Goal: Information Seeking & Learning: Learn about a topic

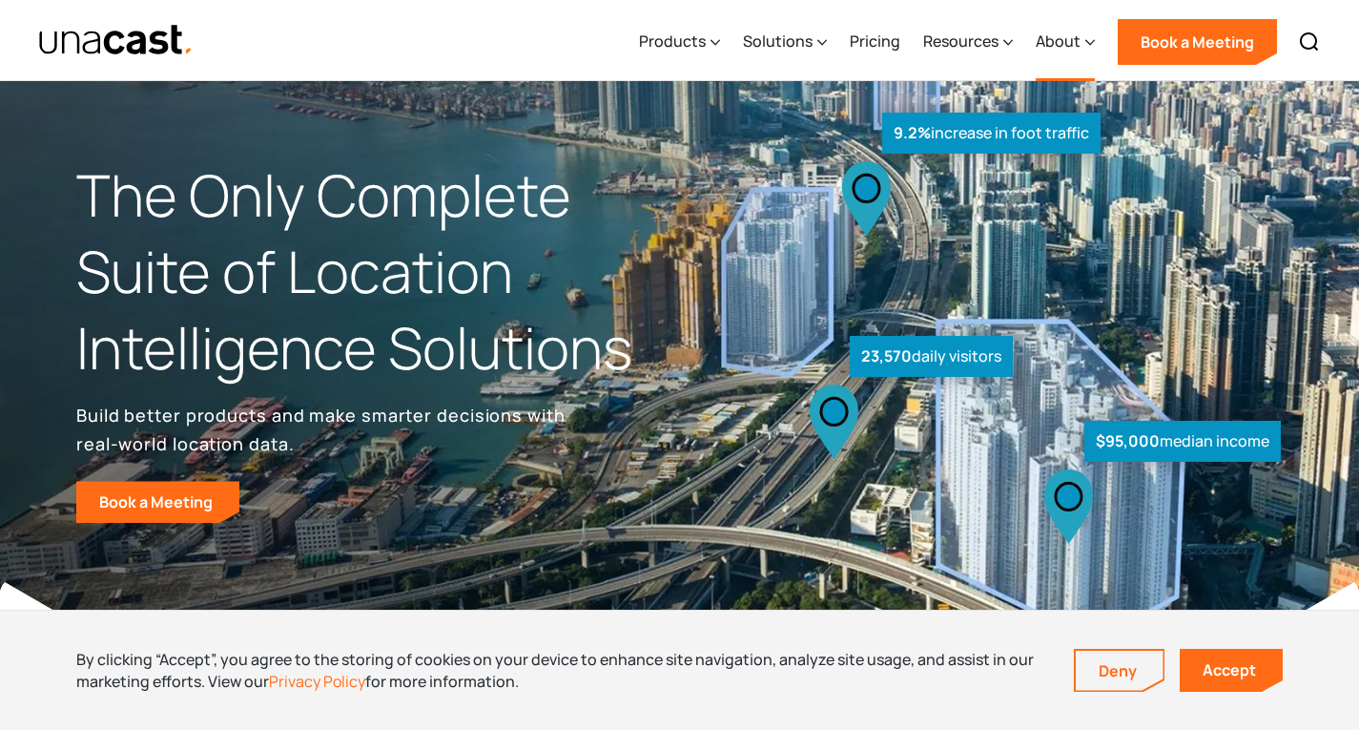
click at [1059, 42] on div "About" at bounding box center [1058, 41] width 45 height 23
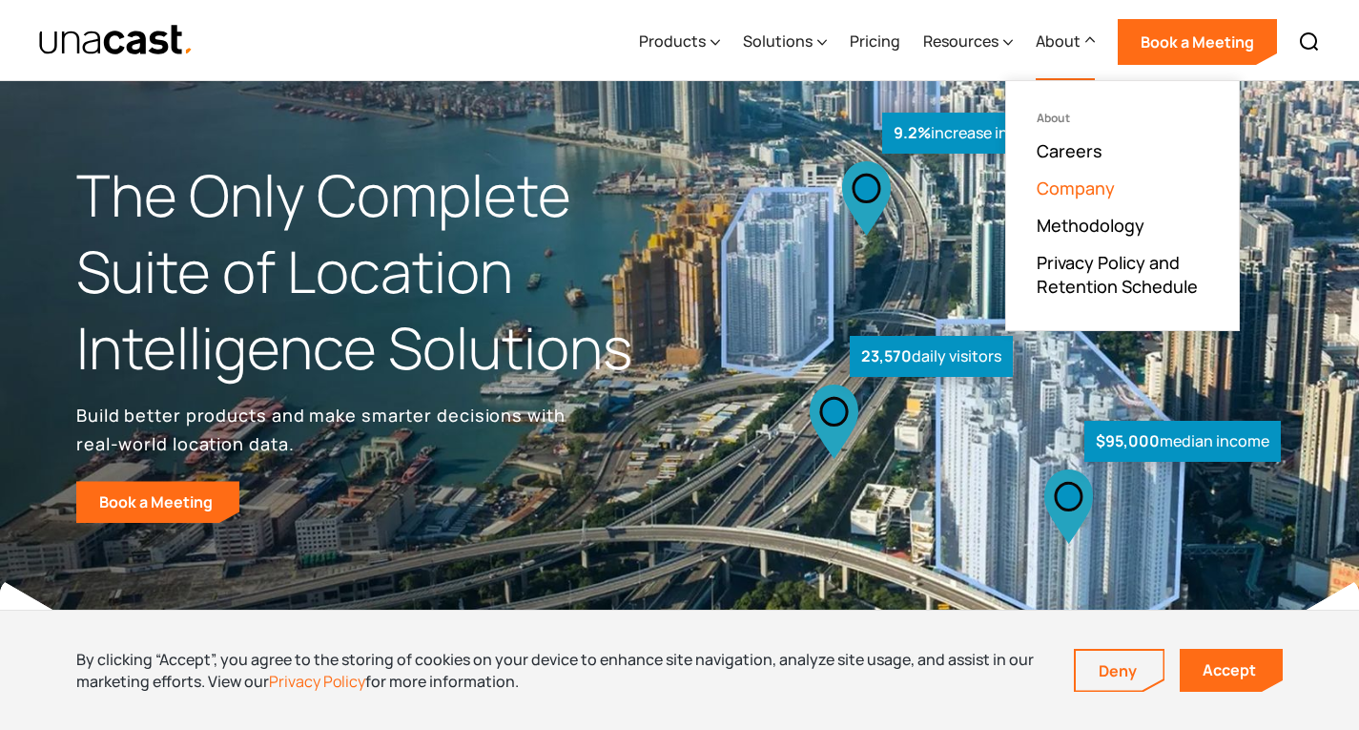
click at [1077, 186] on link "Company" at bounding box center [1076, 187] width 78 height 23
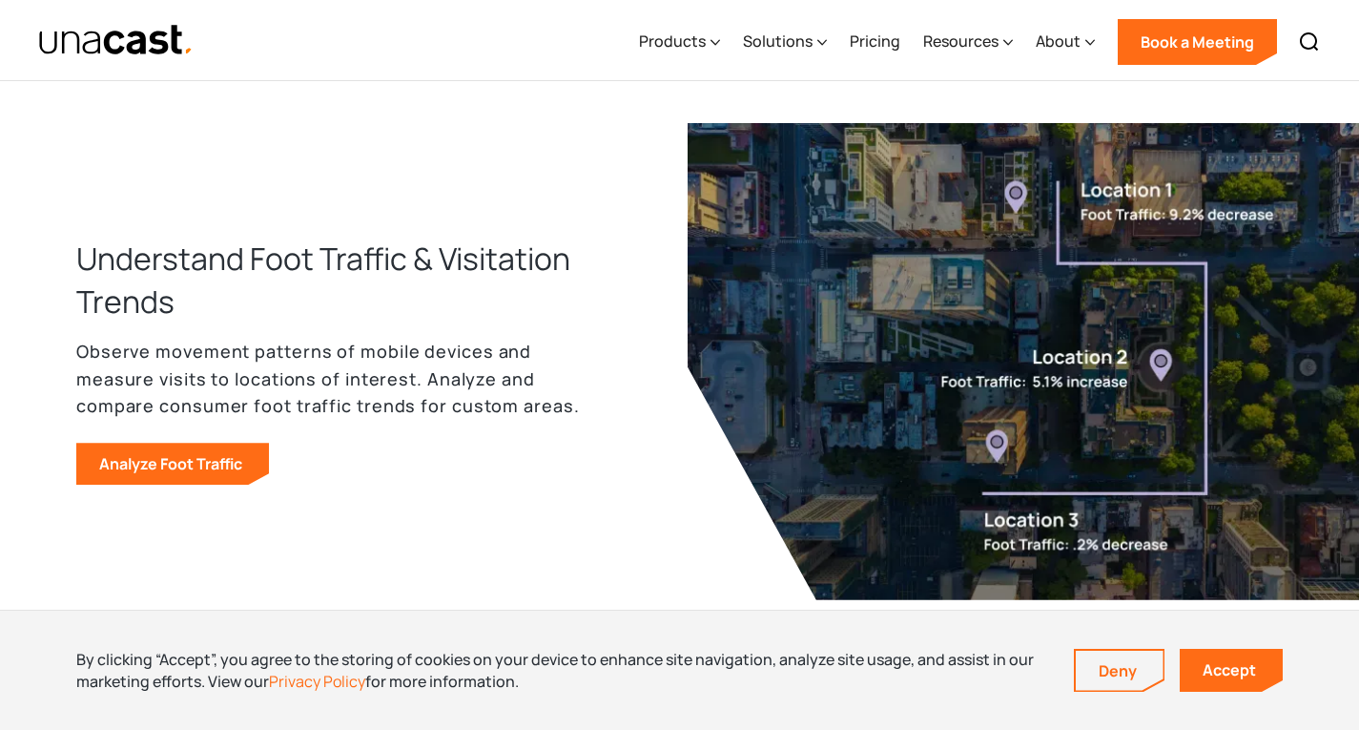
scroll to position [1335, 0]
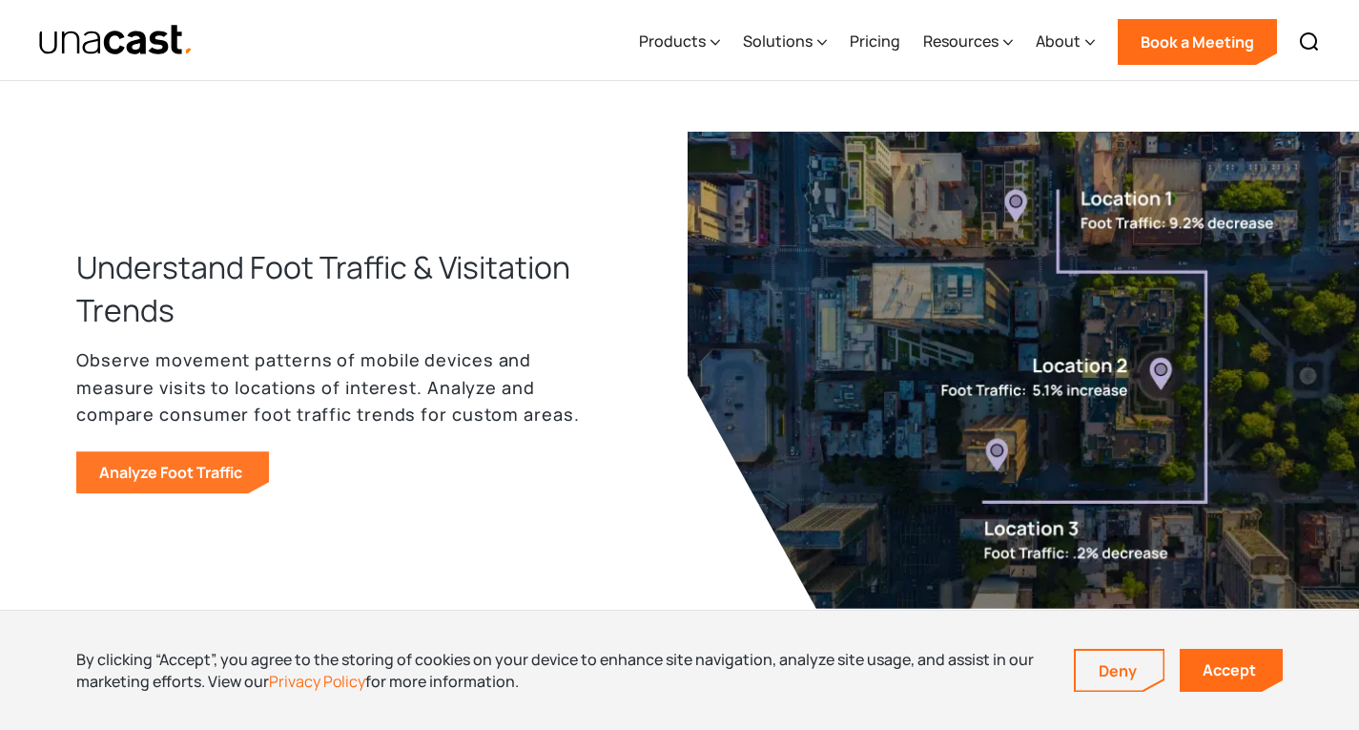
click at [212, 477] on link "Analyze Foot Traffic" at bounding box center [172, 472] width 193 height 42
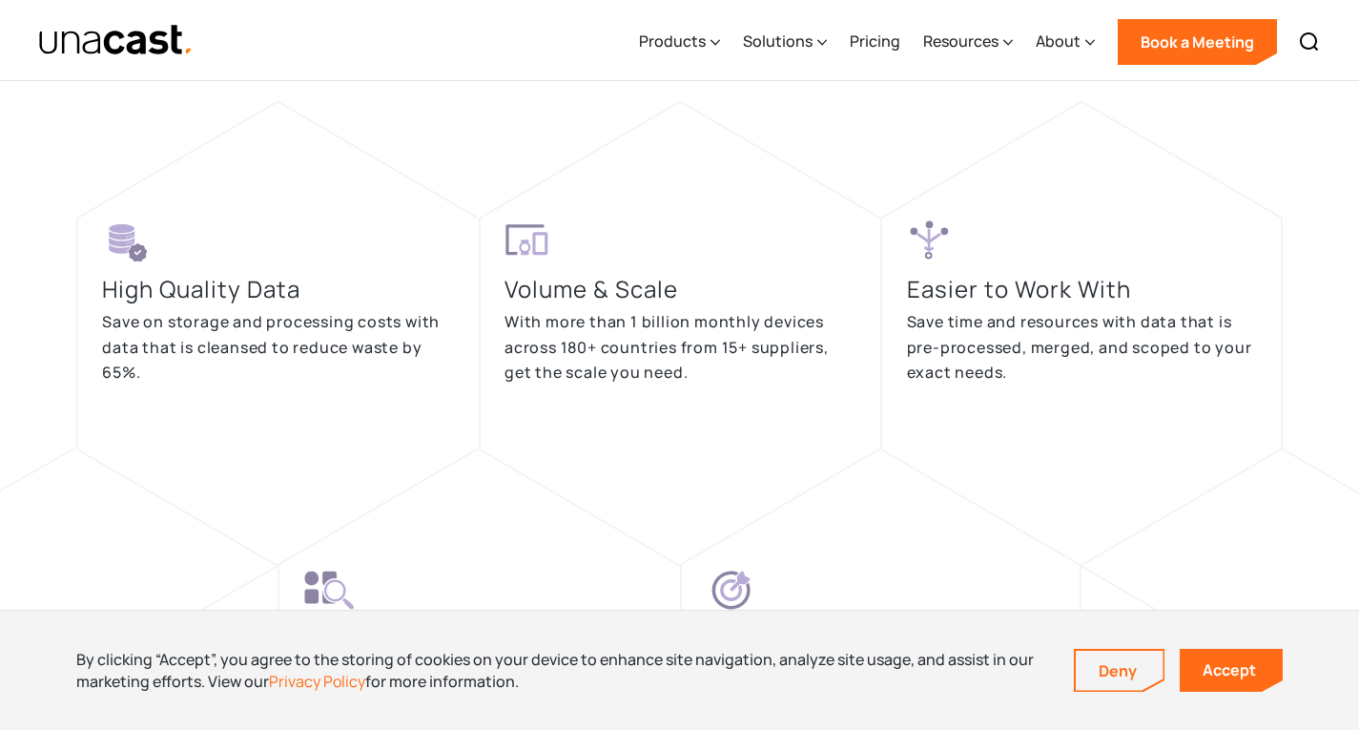
scroll to position [3660, 0]
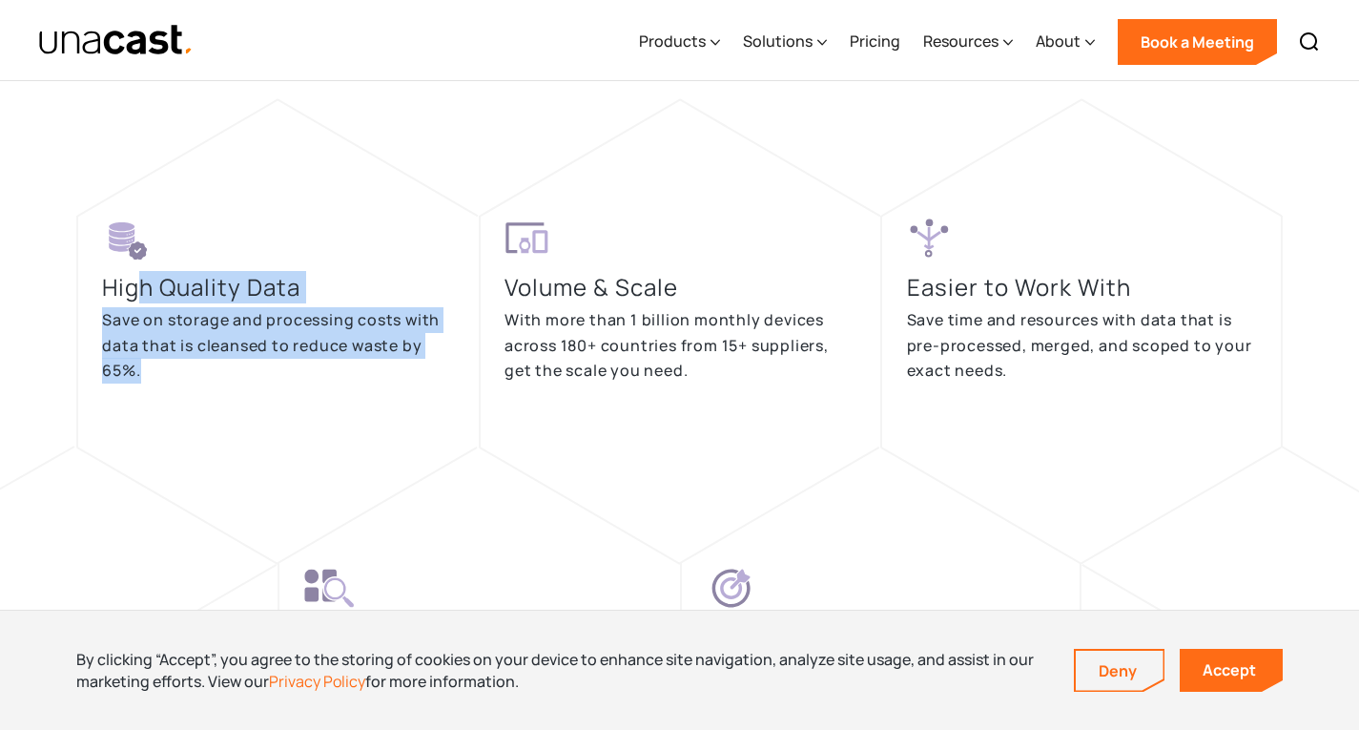
drag, startPoint x: 142, startPoint y: 296, endPoint x: 226, endPoint y: 363, distance: 107.8
click at [226, 363] on div "High Quality Data Save on storage and processing costs with data that is cleans…" at bounding box center [278, 311] width 352 height 191
click at [226, 363] on p "Save on storage and processing costs with data that is cleansed to reduce waste…" at bounding box center [278, 345] width 352 height 76
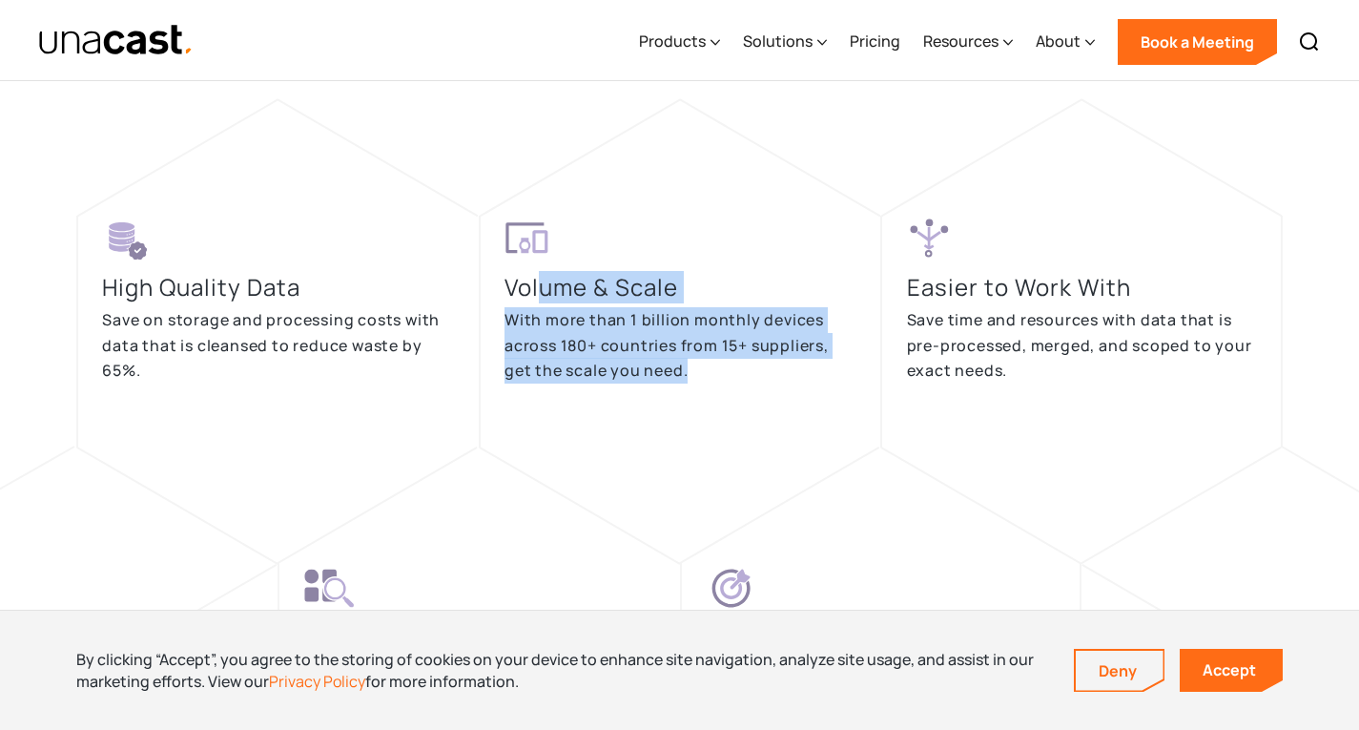
drag, startPoint x: 540, startPoint y: 289, endPoint x: 748, endPoint y: 378, distance: 226.1
click at [748, 378] on div "Volume & Scale With more than 1 billion monthly devices across 180+ countries f…" at bounding box center [681, 311] width 352 height 191
click at [748, 378] on p "With more than 1 billion monthly devices across 180+ countries from 15+ supplie…" at bounding box center [681, 345] width 352 height 76
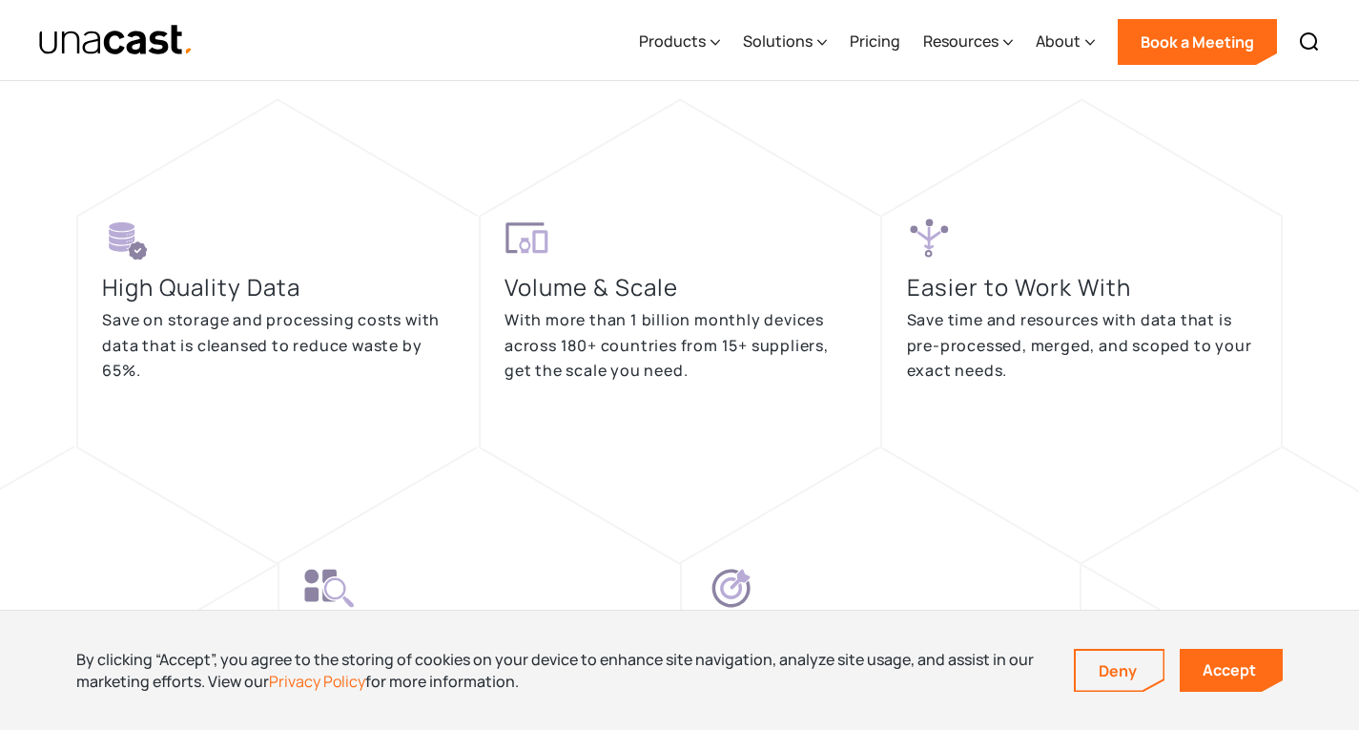
click at [944, 291] on h3 "Easier to Work With" at bounding box center [1024, 287] width 234 height 32
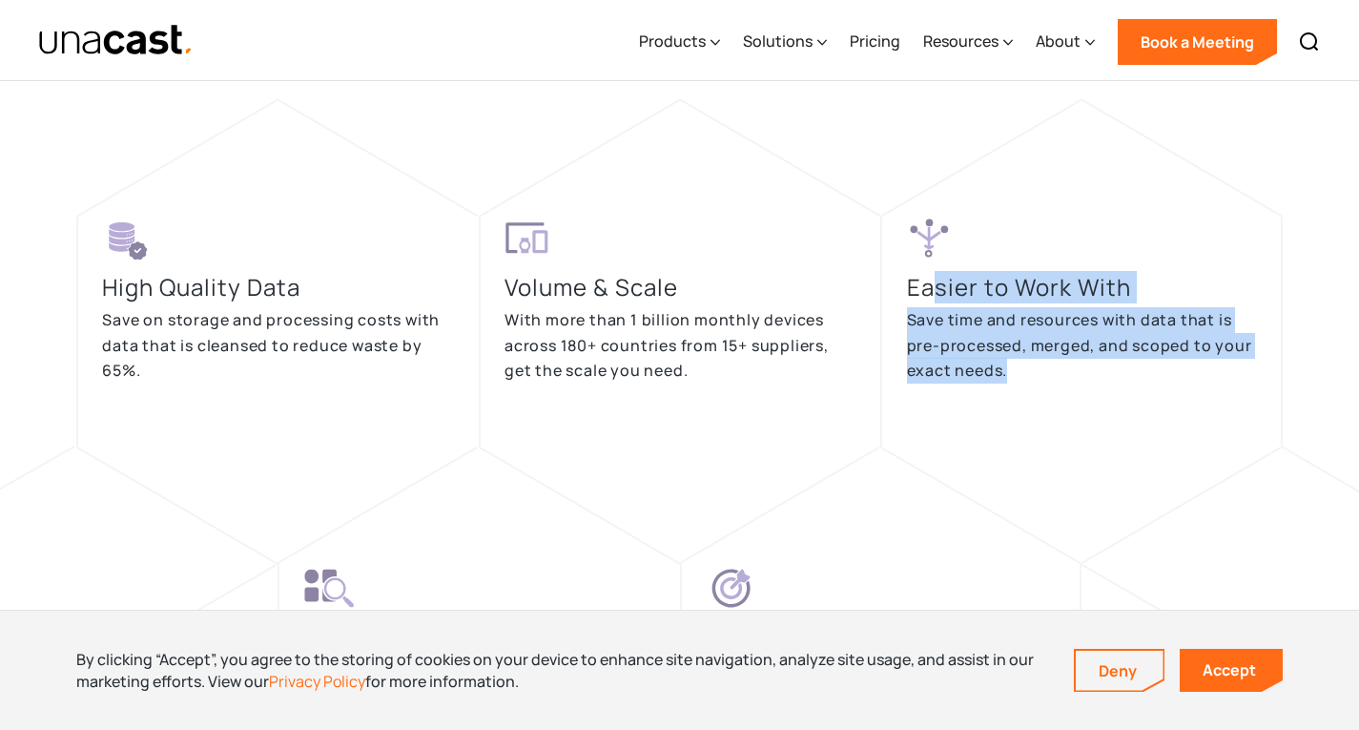
drag, startPoint x: 934, startPoint y: 289, endPoint x: 1057, endPoint y: 362, distance: 143.3
click at [1057, 362] on div "Easier to Work With Save time and resources with data that is pre-processed, me…" at bounding box center [1082, 311] width 350 height 191
click at [1025, 340] on p "Save time and resources with data that is pre-processed, merged, and scoped to …" at bounding box center [1082, 345] width 350 height 76
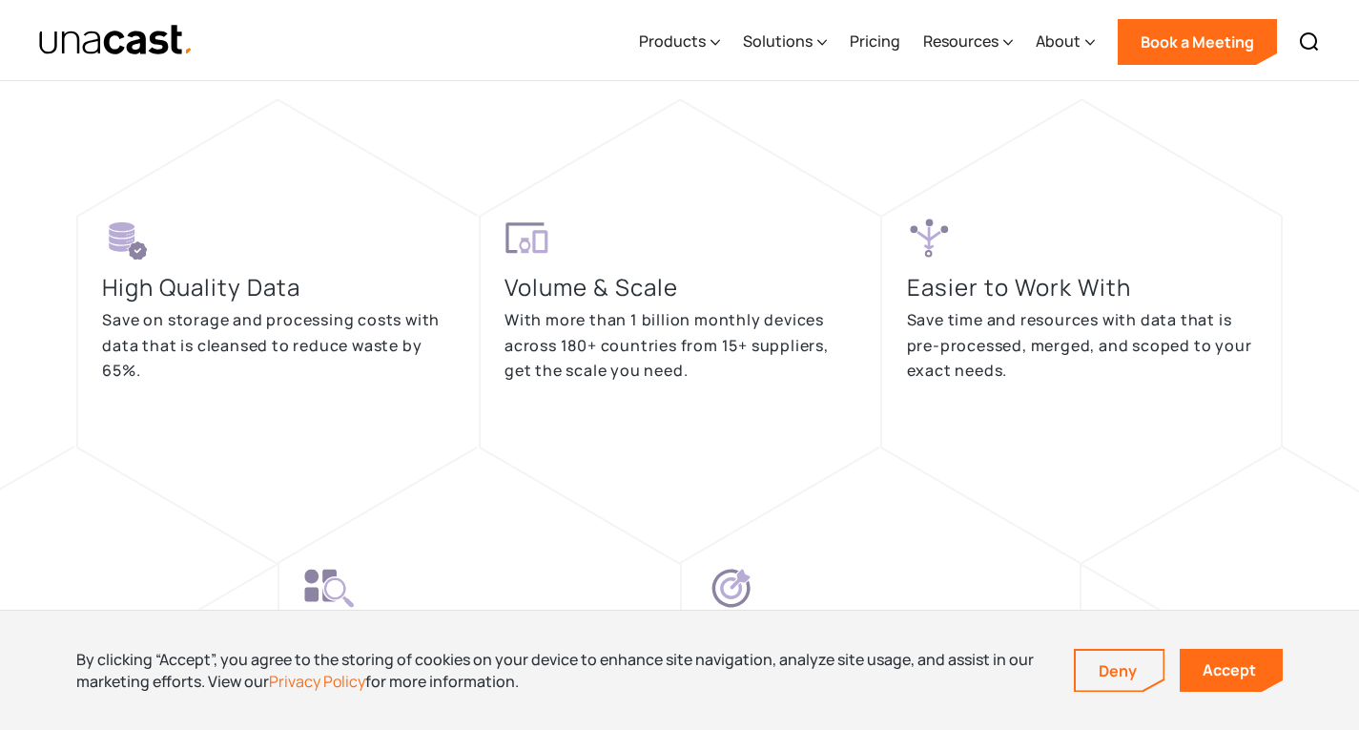
drag, startPoint x: 685, startPoint y: 344, endPoint x: 679, endPoint y: 334, distance: 12.0
click at [685, 344] on p "With more than 1 billion monthly devices across 180+ countries from 15+ supplie…" at bounding box center [681, 345] width 352 height 76
click at [569, 237] on div "Volume & Scale With more than 1 billion monthly devices across 180+ countries f…" at bounding box center [681, 311] width 352 height 191
click at [520, 237] on icon at bounding box center [527, 238] width 45 height 45
click at [720, 41] on icon at bounding box center [716, 42] width 9 height 5
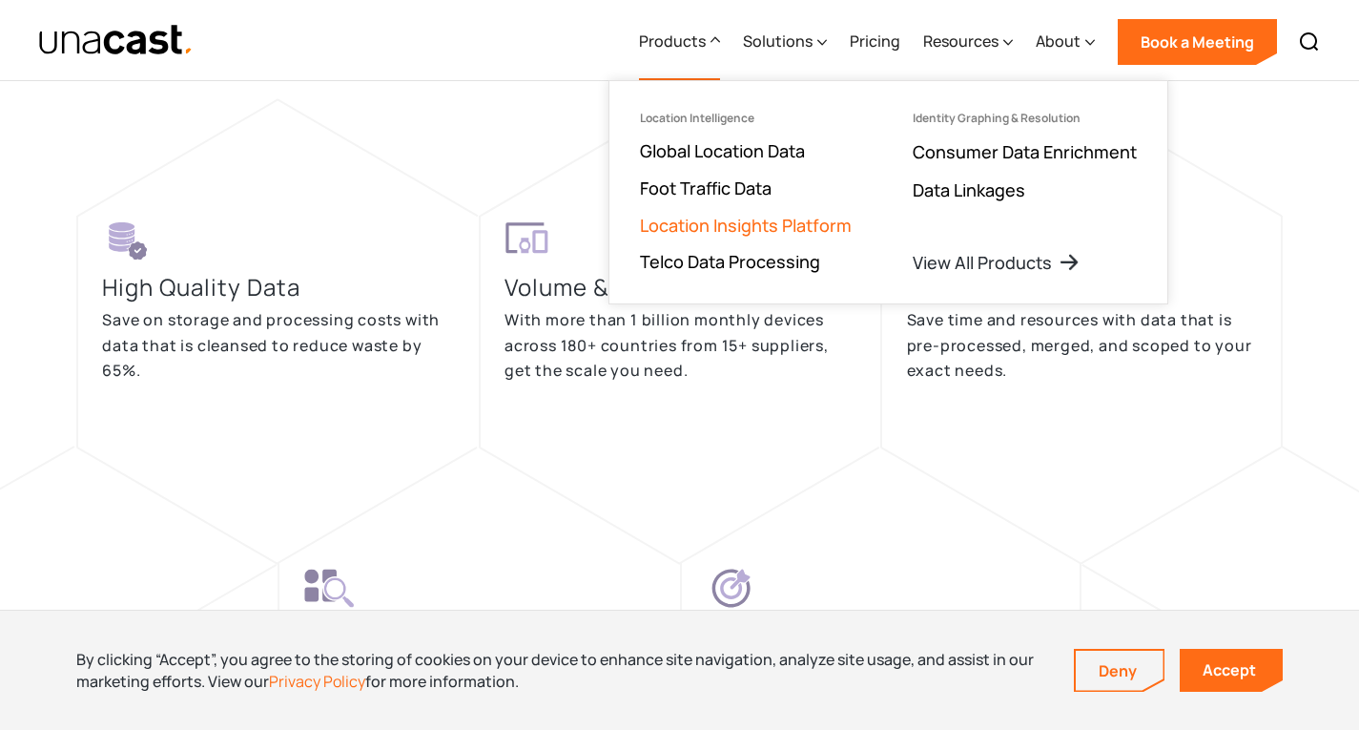
click at [737, 228] on link "Location Insights Platform" at bounding box center [746, 225] width 212 height 23
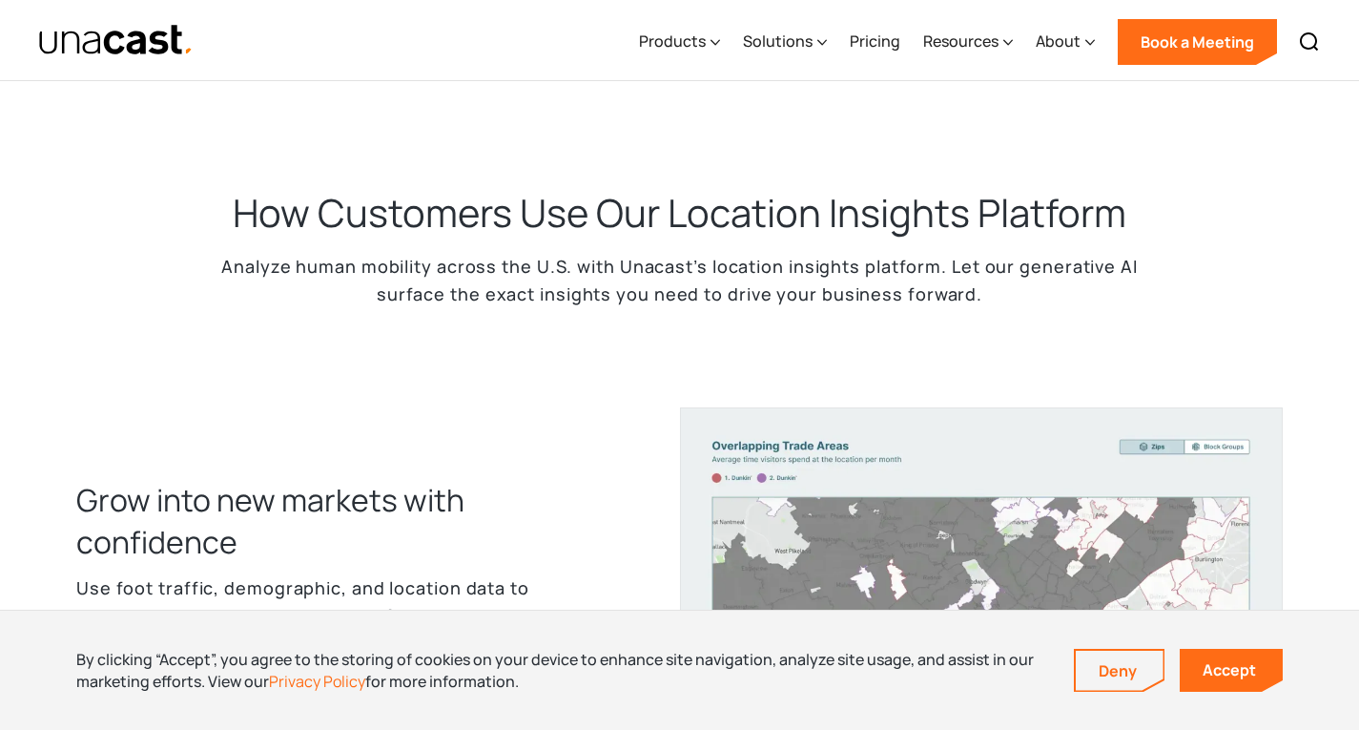
scroll to position [572, 0]
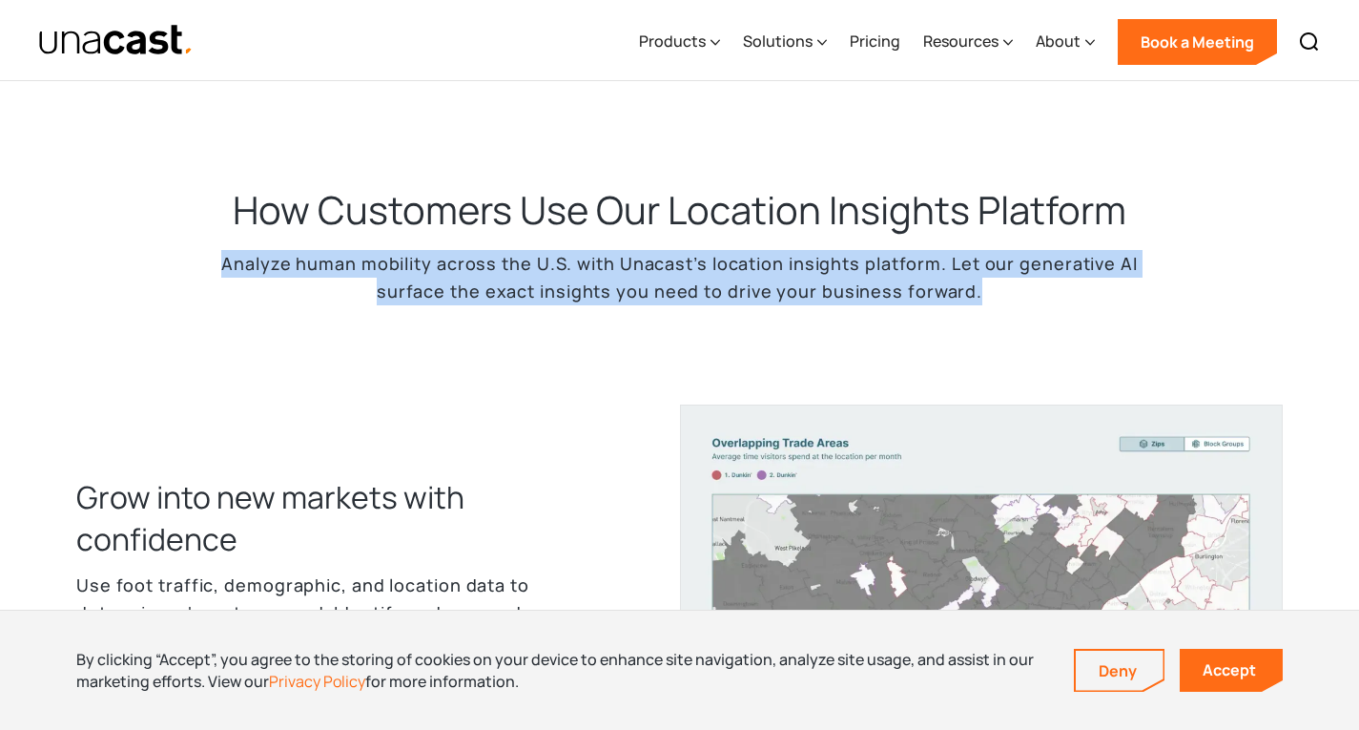
drag, startPoint x: 227, startPoint y: 276, endPoint x: 1129, endPoint y: 302, distance: 902.7
click at [1063, 299] on p "Analyze human mobility across the U.S. with Unacast’s location insights platfor…" at bounding box center [680, 277] width 954 height 55
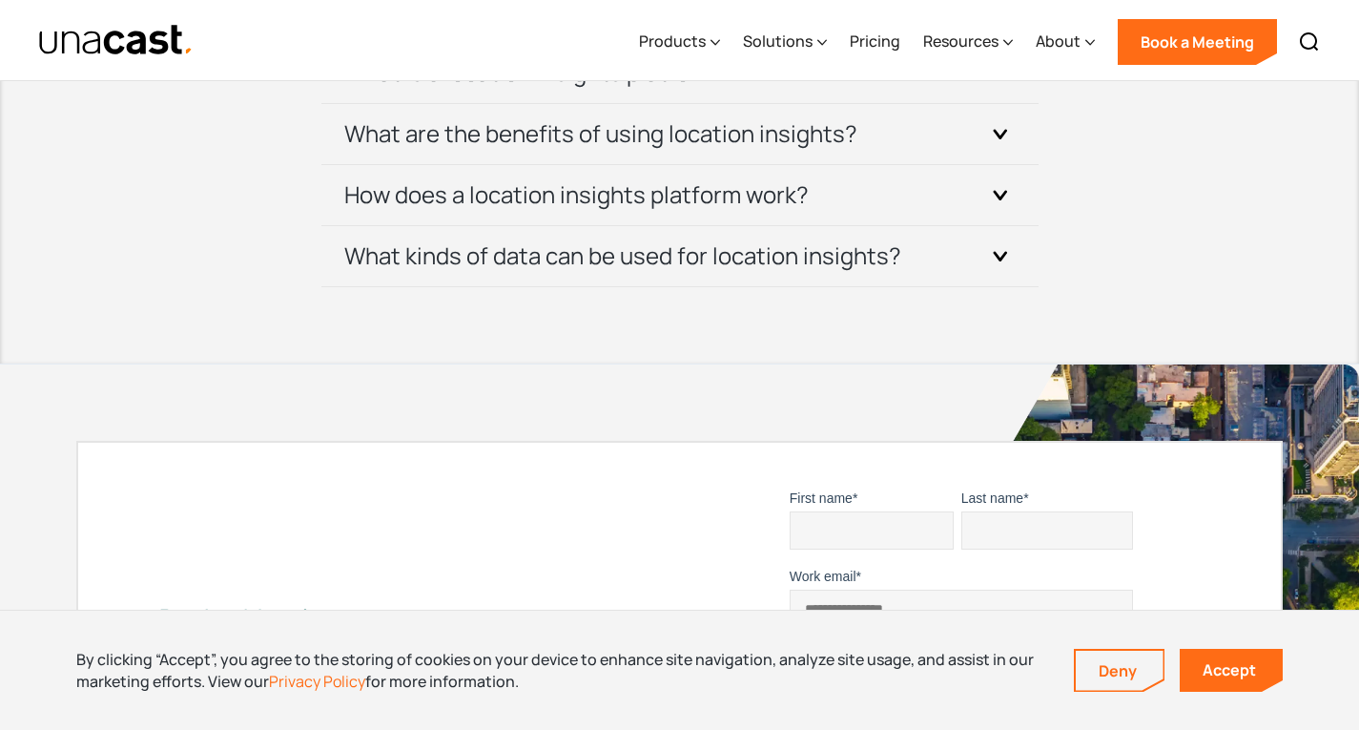
scroll to position [6772, 0]
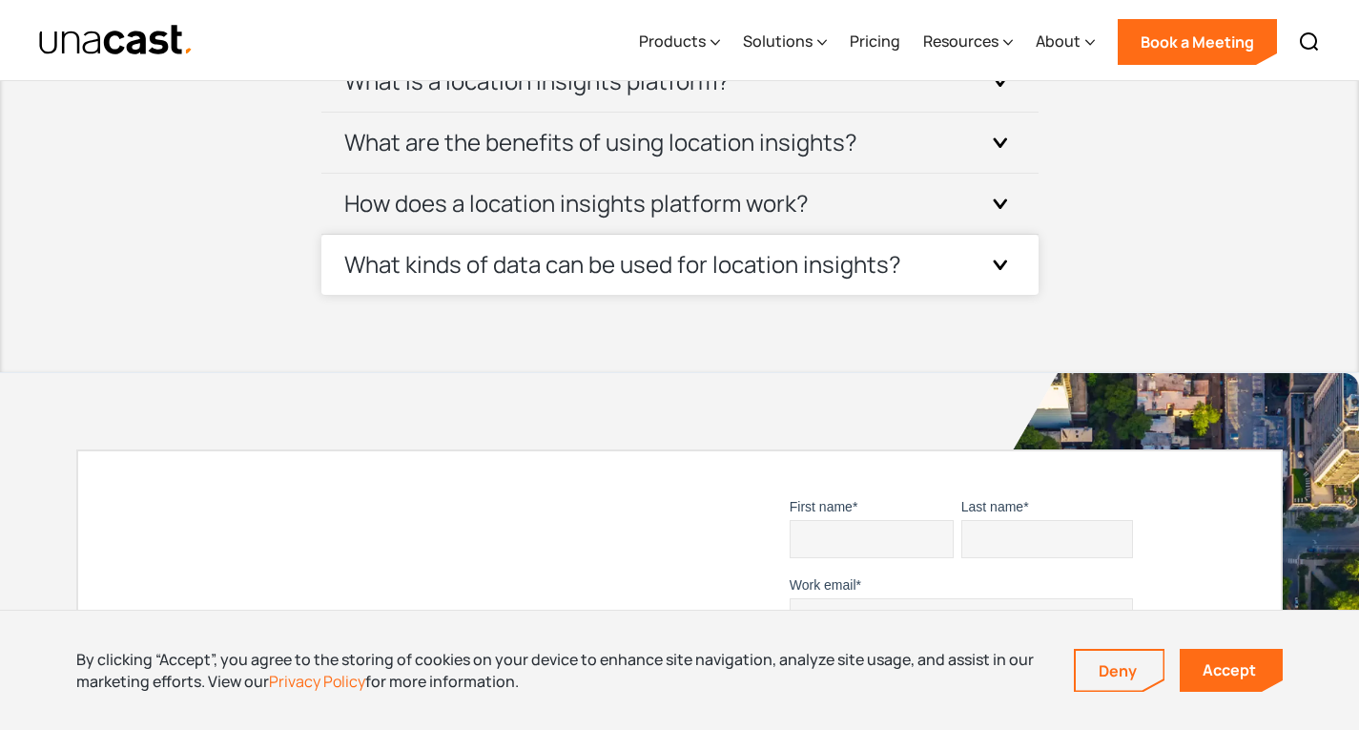
click at [1000, 270] on icon at bounding box center [1000, 264] width 15 height 10
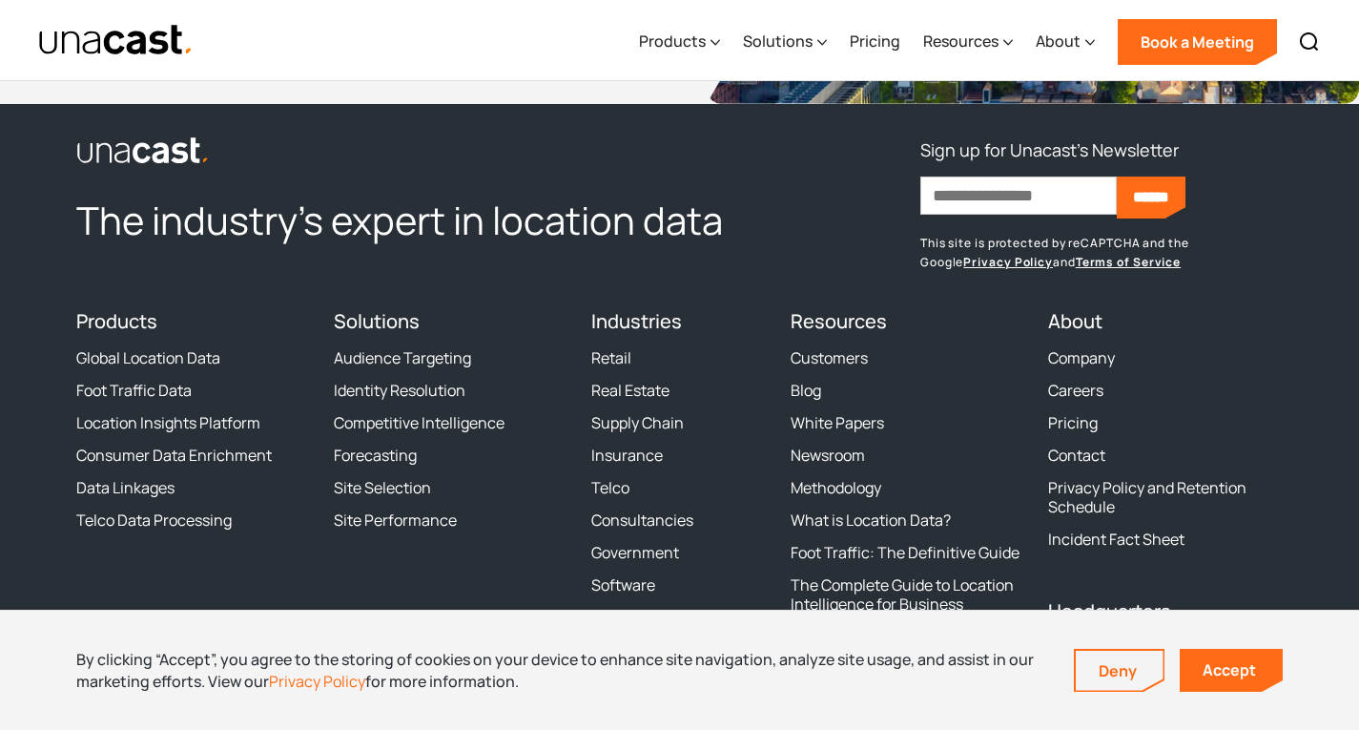
scroll to position [8193, 0]
